Goal: Task Accomplishment & Management: Complete application form

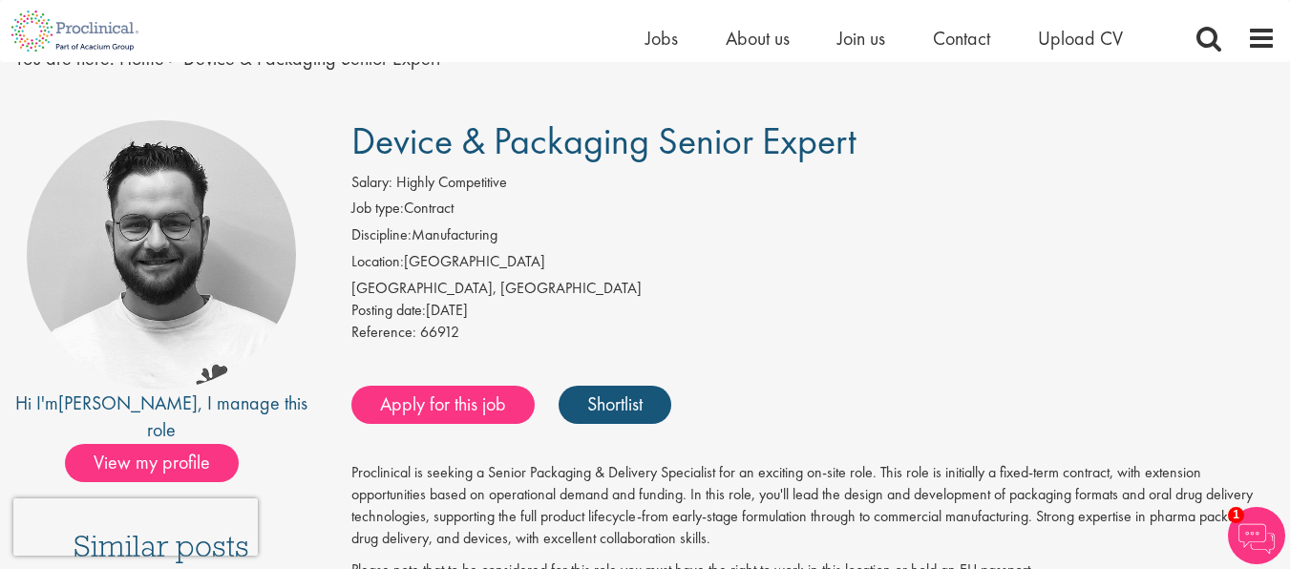
scroll to position [229, 0]
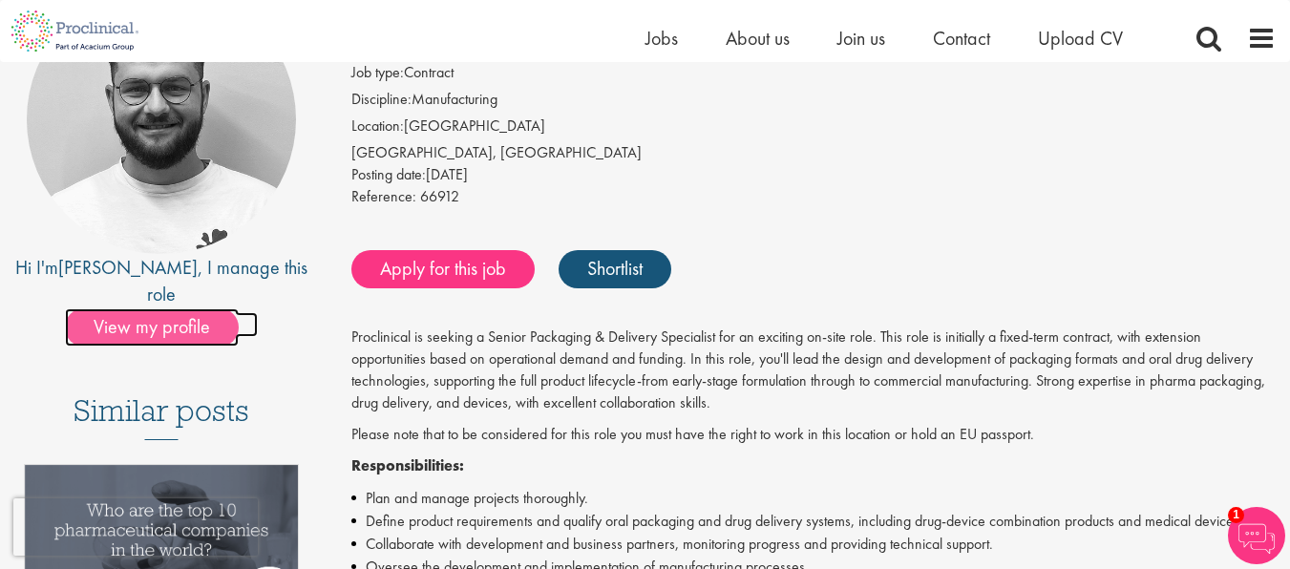
drag, startPoint x: 195, startPoint y: 306, endPoint x: 157, endPoint y: 298, distance: 38.9
click at [157, 308] on span "View my profile" at bounding box center [152, 327] width 174 height 38
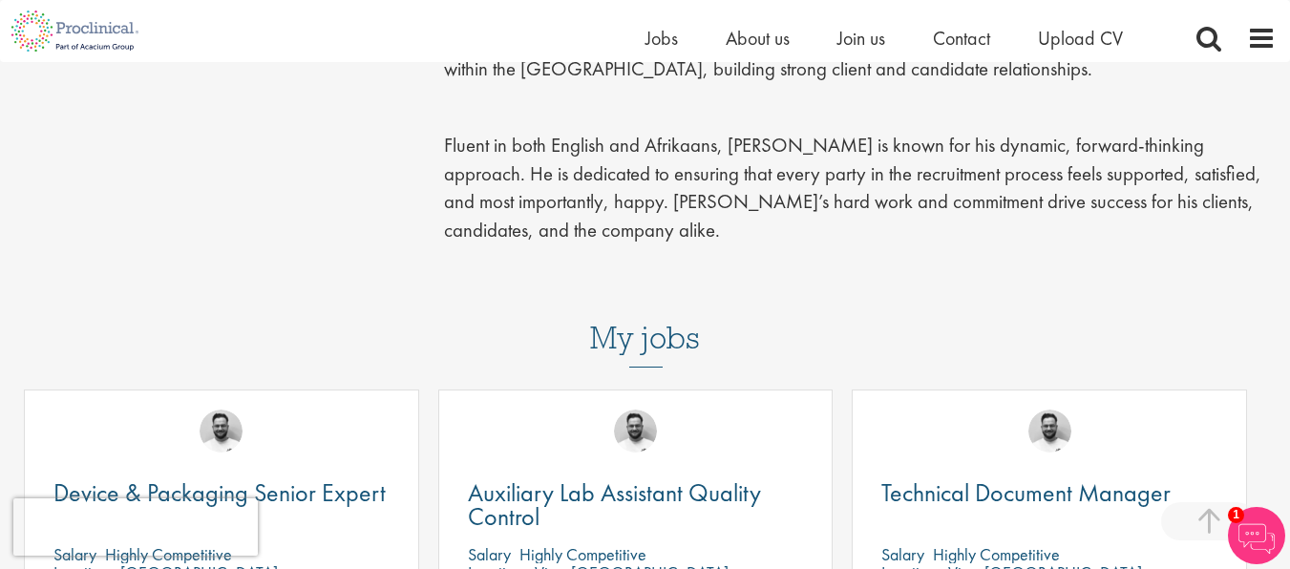
scroll to position [917, 0]
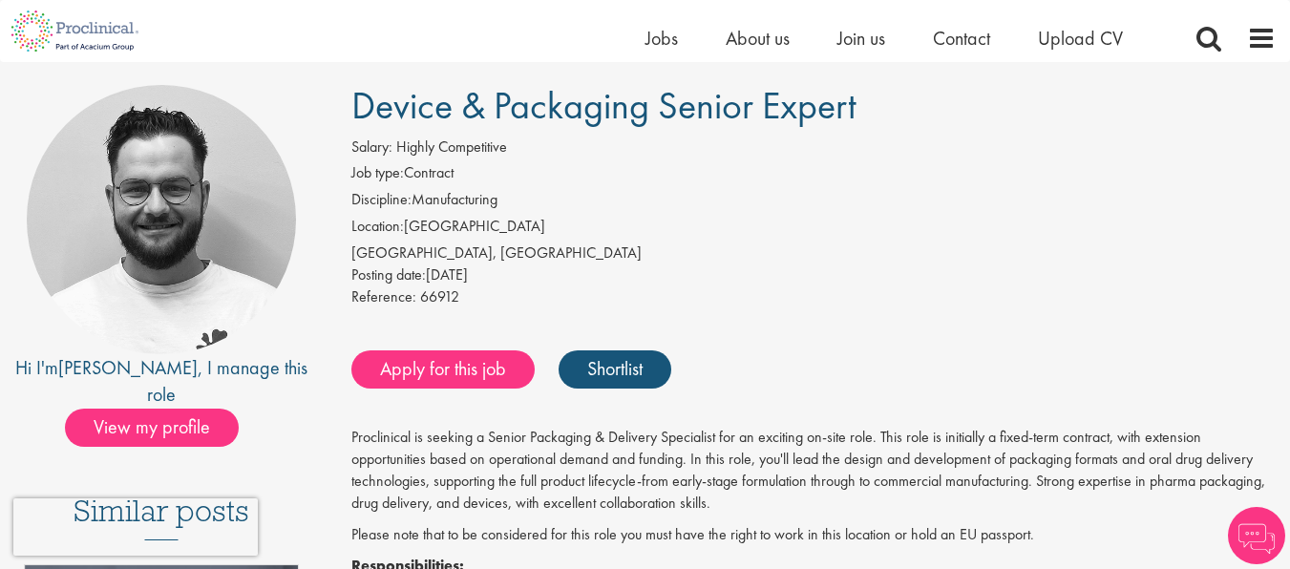
click at [762, 112] on span "Device & Packaging Senior Expert" at bounding box center [603, 105] width 505 height 49
drag, startPoint x: 735, startPoint y: 107, endPoint x: 526, endPoint y: 102, distance: 209.2
click at [618, 100] on span "Device & Packaging Senior Expert" at bounding box center [603, 105] width 505 height 49
drag, startPoint x: 352, startPoint y: 100, endPoint x: 845, endPoint y: 112, distance: 492.8
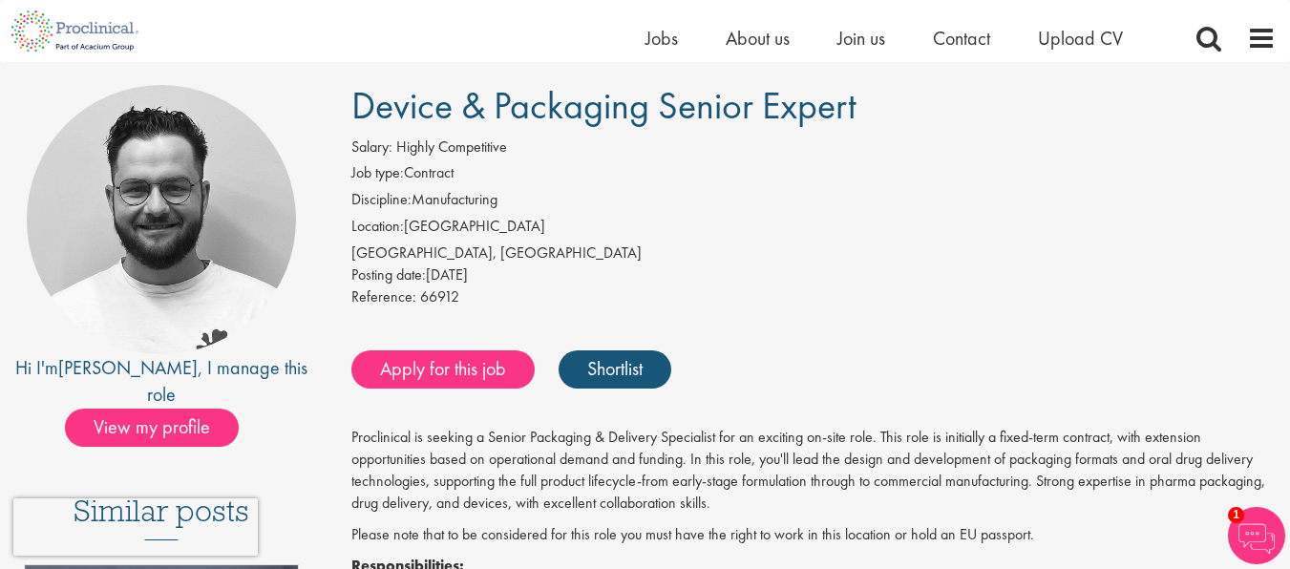
click at [951, 102] on h1 "Device & Packaging Senior Expert" at bounding box center [813, 106] width 924 height 42
copy span "Device & Packaging Senior Expert"
click at [431, 366] on link "Apply for this job" at bounding box center [442, 369] width 183 height 38
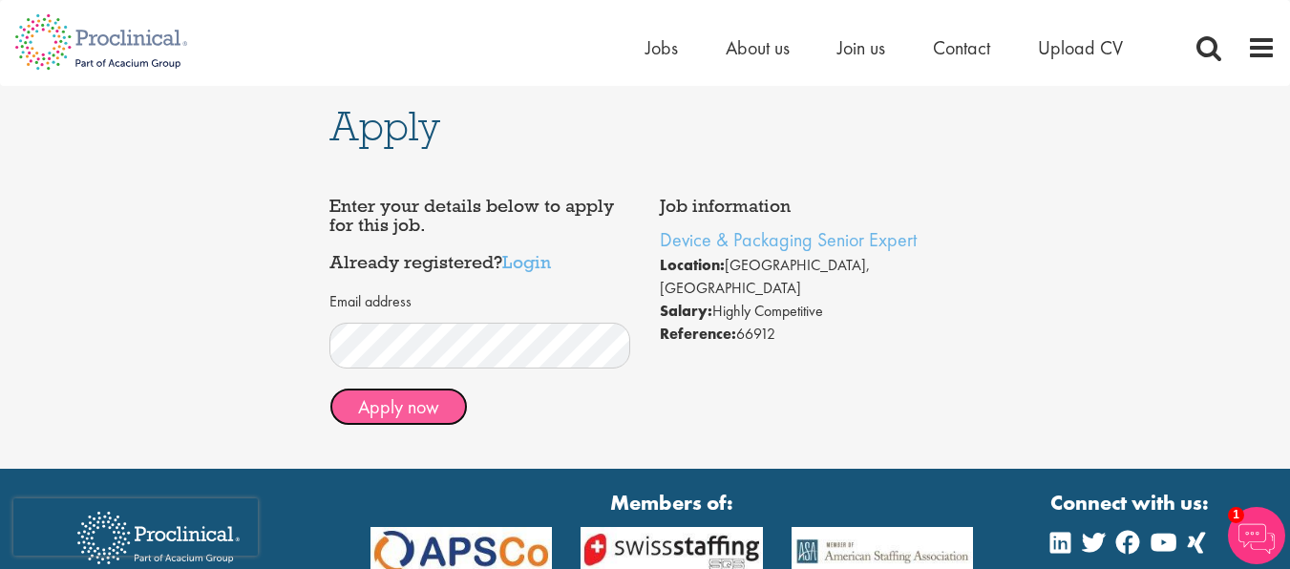
click at [403, 405] on button "Apply now" at bounding box center [398, 407] width 138 height 38
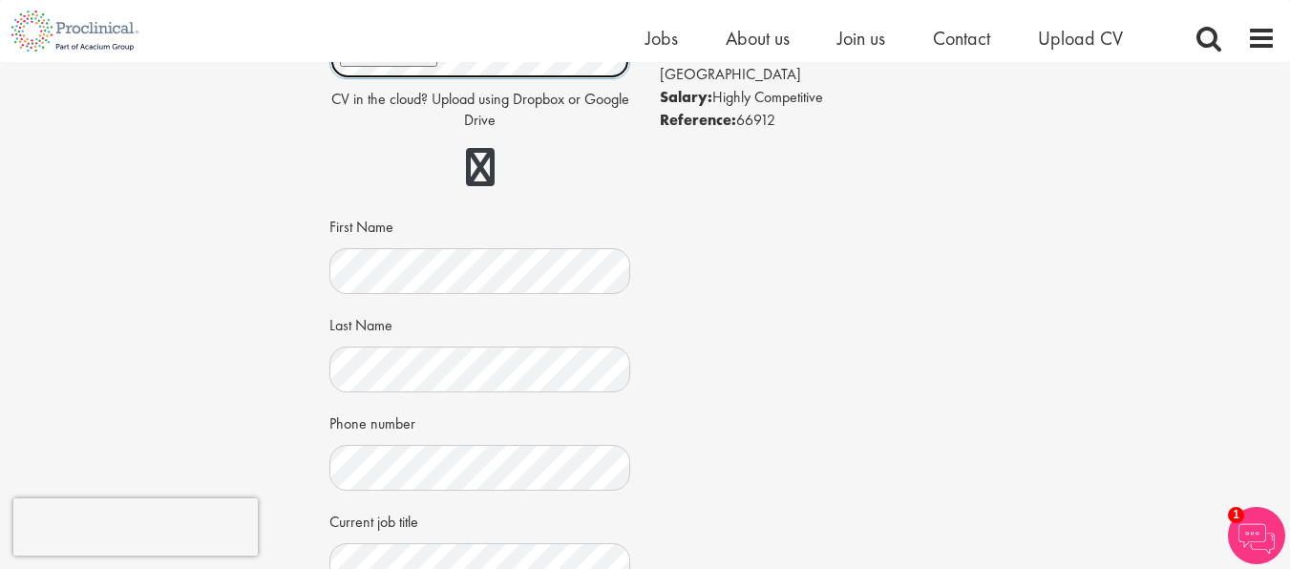
scroll to position [229, 0]
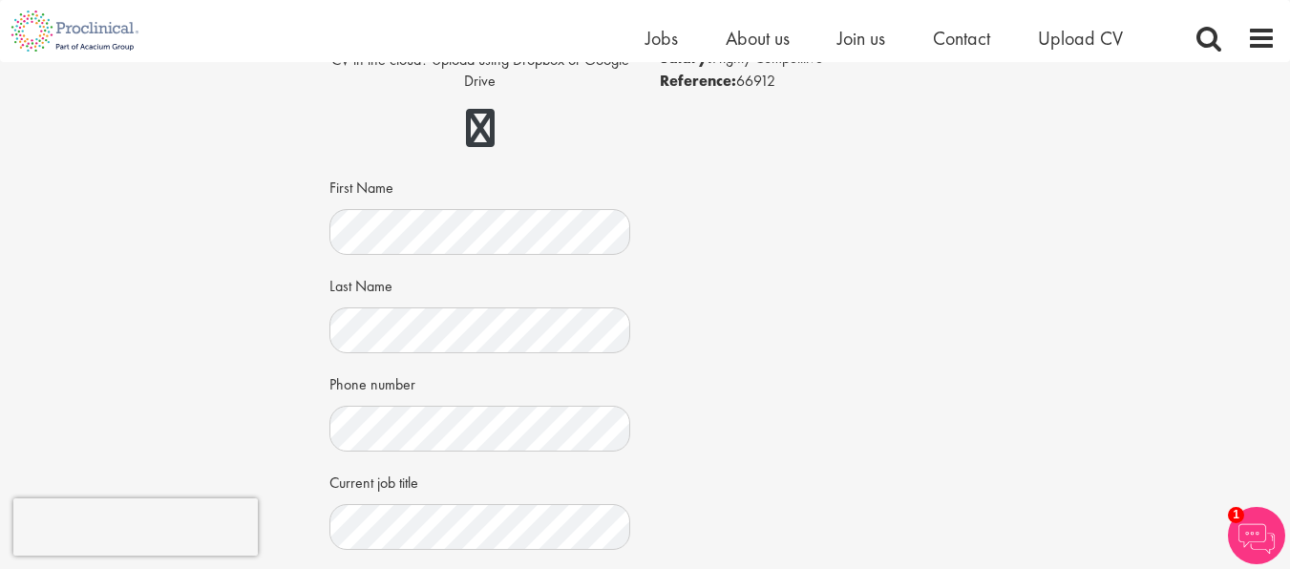
click at [818, 382] on div "Job information Device & Packaging Senior Expert Location: Basel, Schweiz Salar…" at bounding box center [645, 408] width 660 height 949
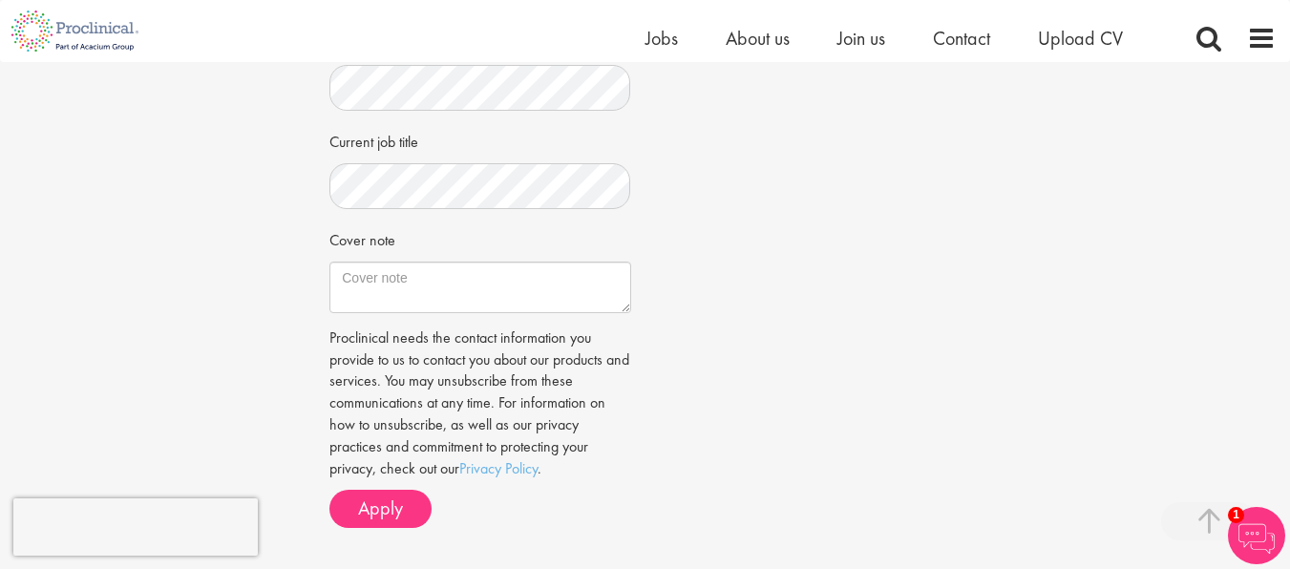
scroll to position [573, 0]
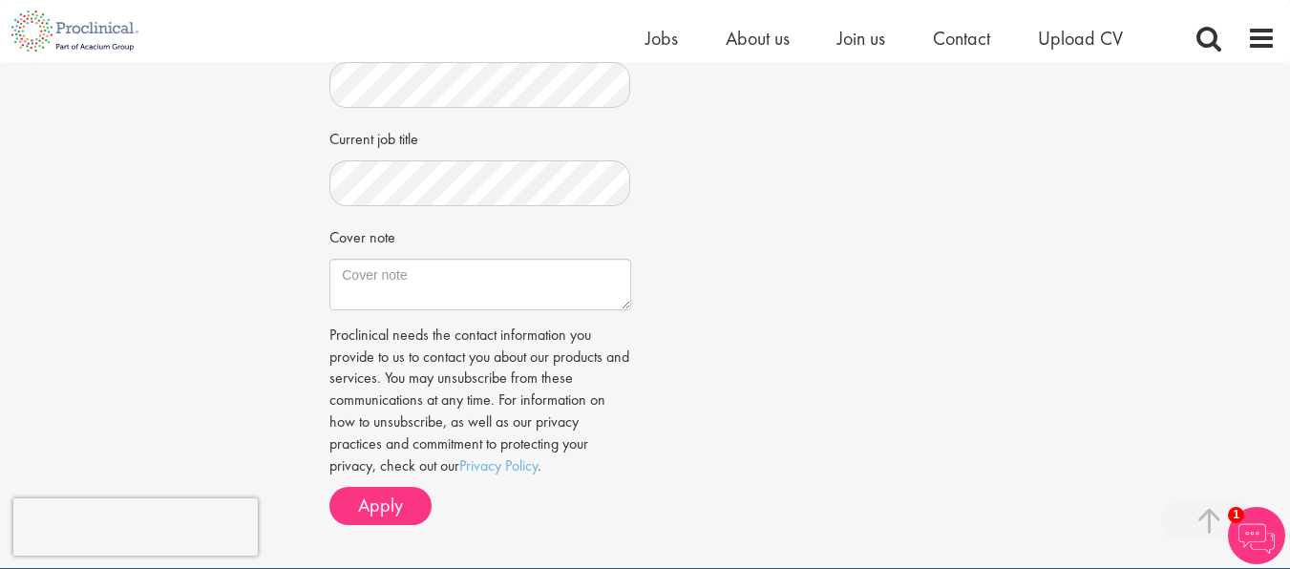
click at [718, 306] on div "Job information Device & Packaging Senior Expert Location: Basel, Schweiz Salar…" at bounding box center [645, 64] width 660 height 949
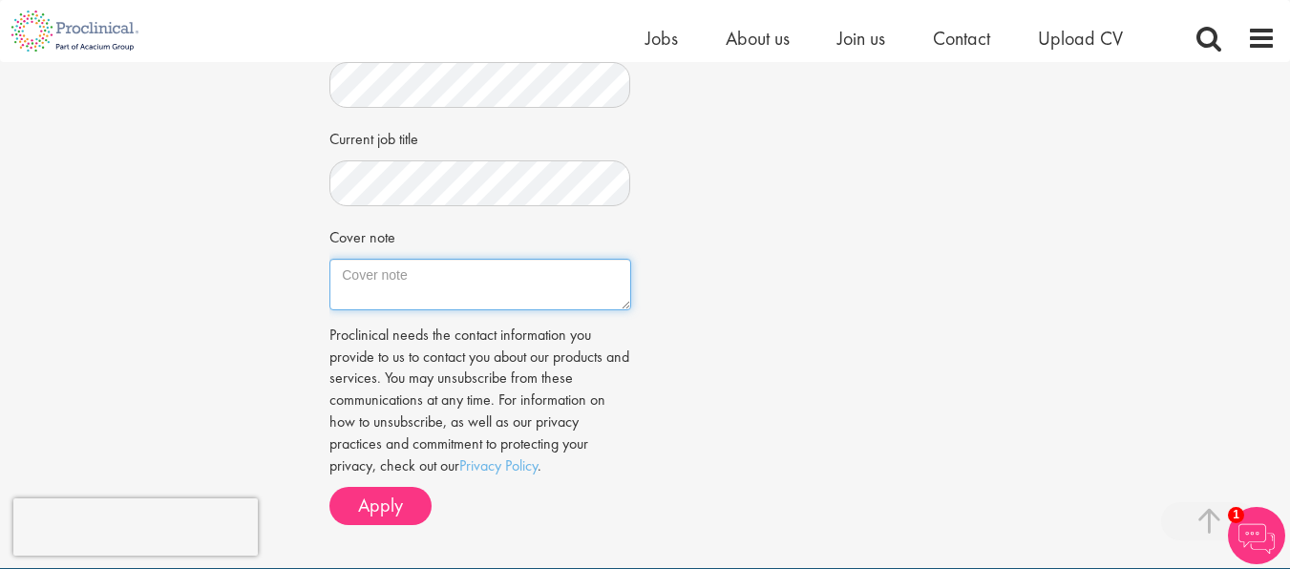
click at [421, 294] on textarea "Cover note" at bounding box center [479, 285] width 301 height 52
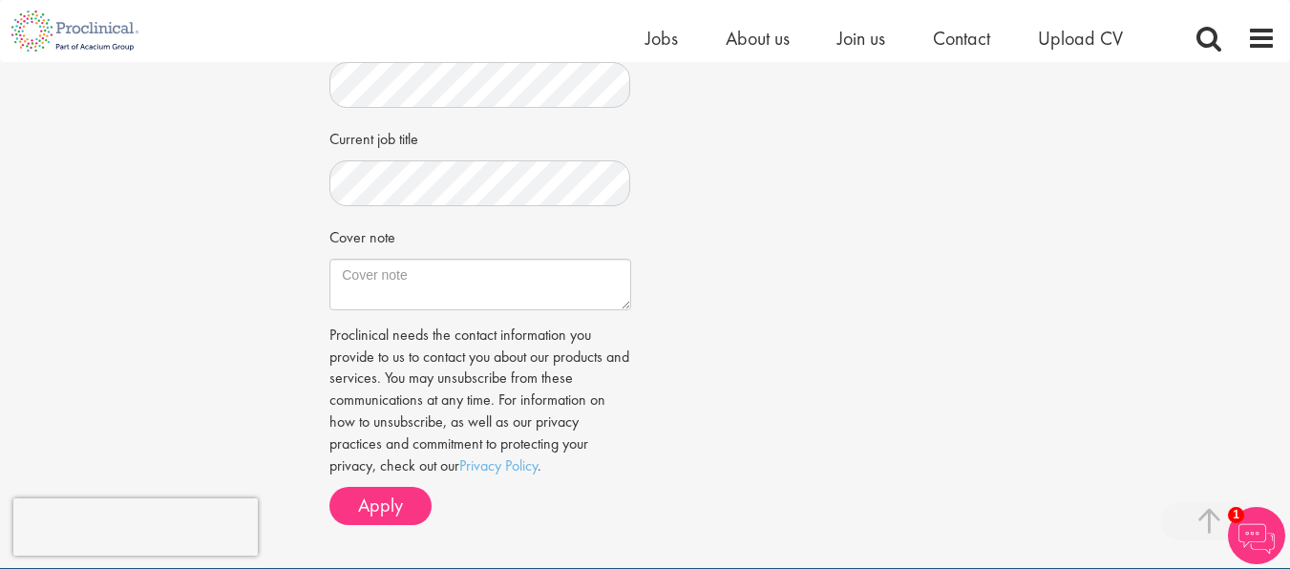
click at [818, 377] on div "Job information Device & Packaging Senior Expert Location: Basel, Schweiz Salar…" at bounding box center [645, 64] width 660 height 949
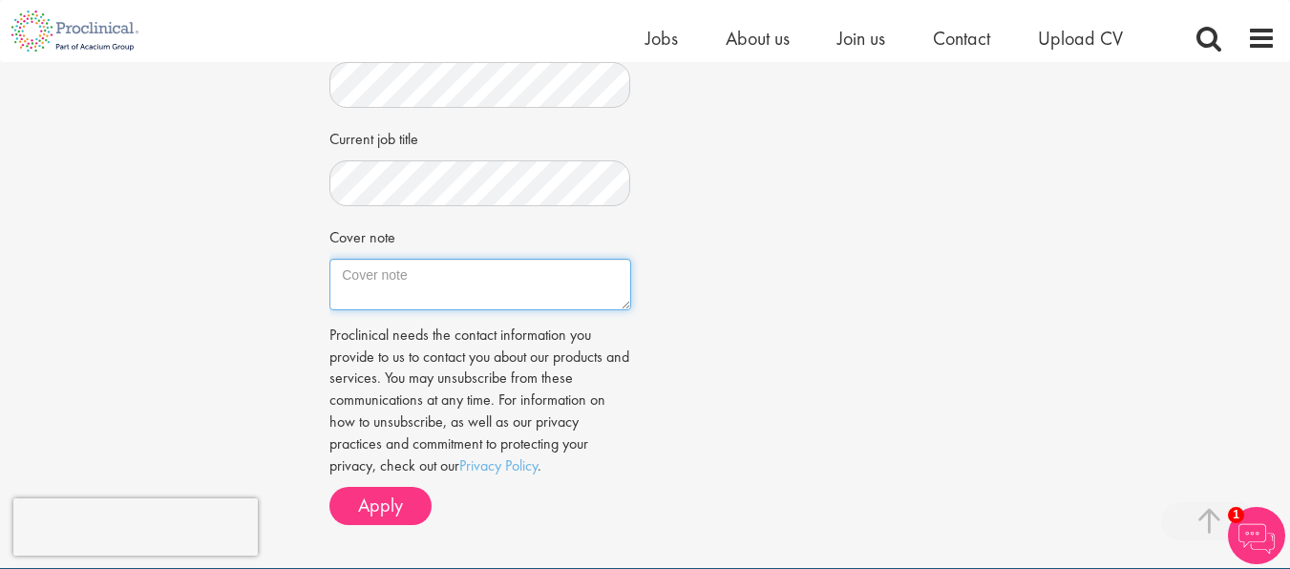
click at [454, 301] on textarea "Cover note" at bounding box center [479, 285] width 301 height 52
paste textarea "With an academic degree in Electronic Engineering and over 4 years of hands-on …"
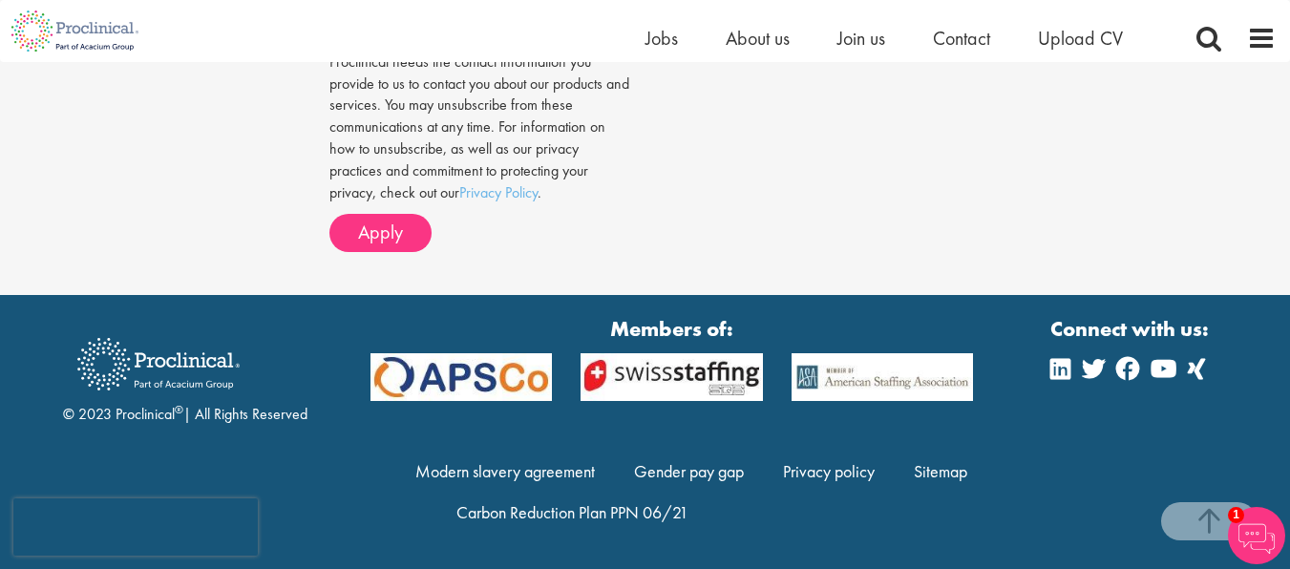
scroll to position [865, 0]
type textarea "With an academic degree in Electronic Engineering and over 4 years of hands-on …"
click at [391, 234] on span "Apply" at bounding box center [380, 232] width 45 height 25
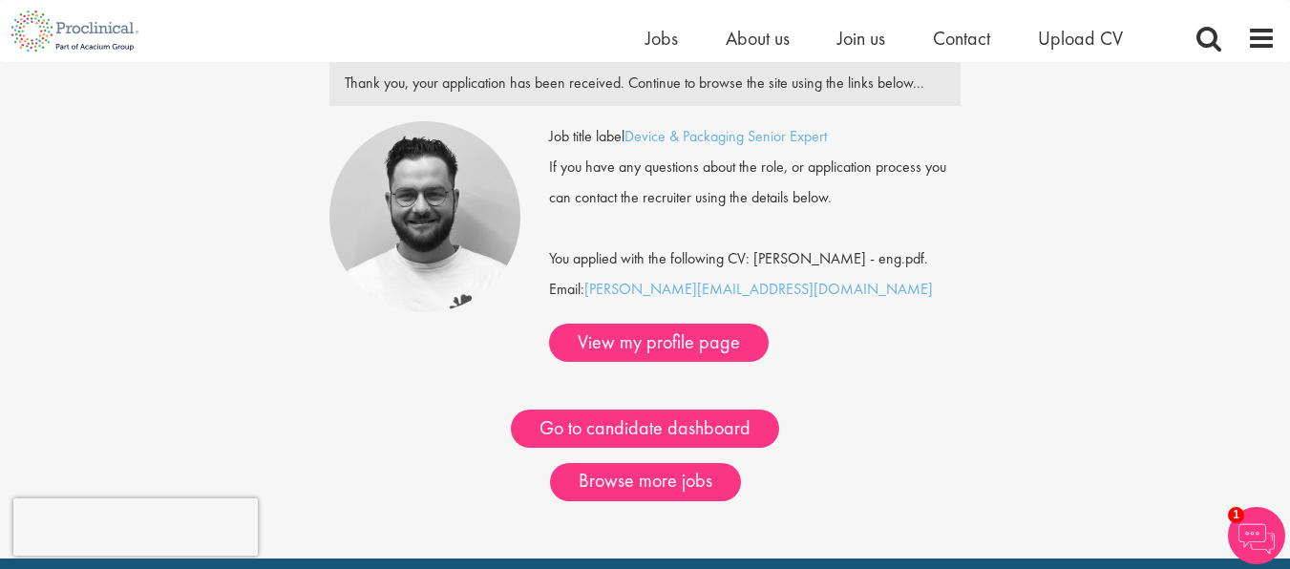
scroll to position [344, 0]
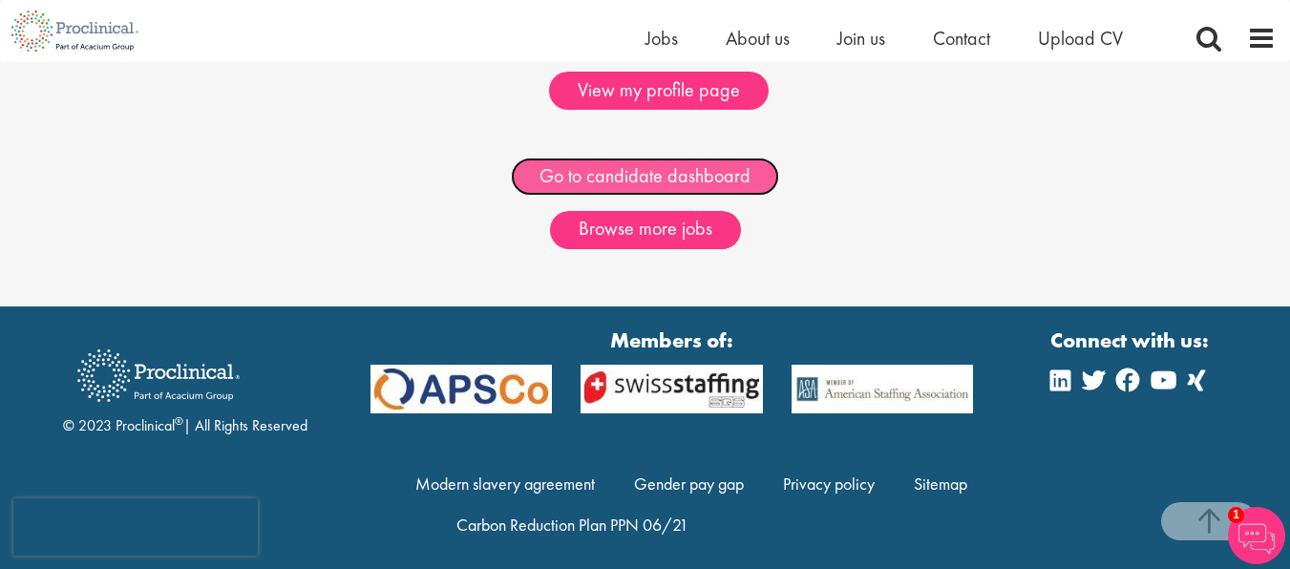
click at [628, 196] on link "Go to candidate dashboard" at bounding box center [645, 177] width 268 height 38
